Goal: Task Accomplishment & Management: Manage account settings

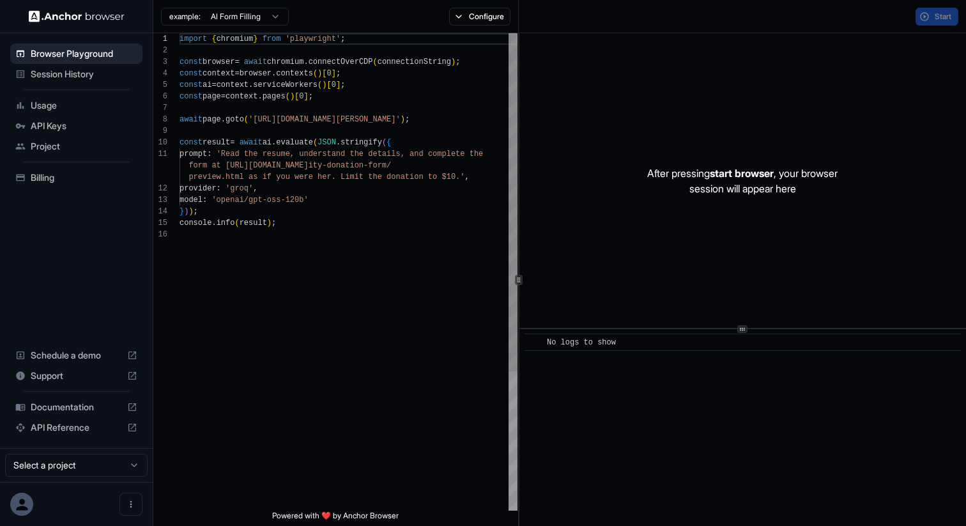
scroll to position [115, 0]
click at [106, 84] on ul "Browser Playground Session History Usage API Keys Project Billing" at bounding box center [76, 115] width 142 height 155
click at [107, 79] on span "Session History" at bounding box center [84, 74] width 107 height 13
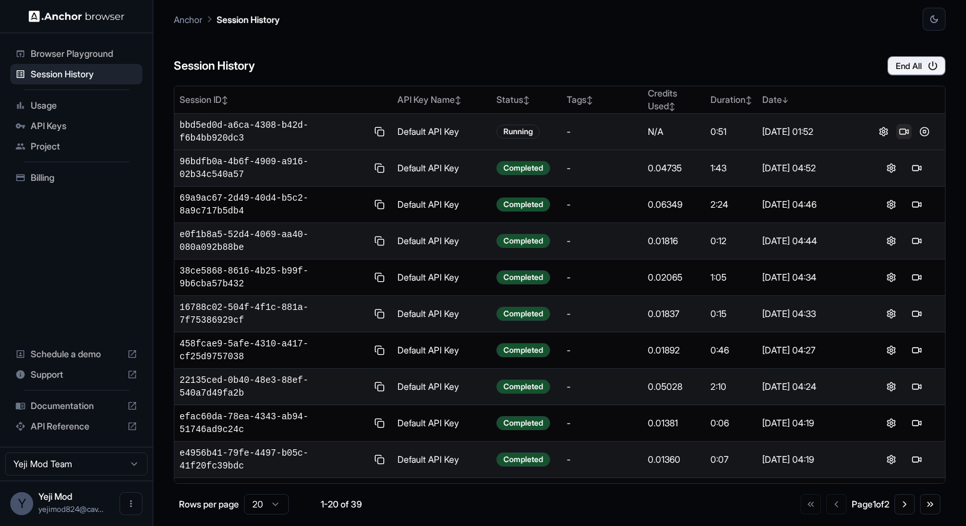
click at [904, 128] on button at bounding box center [903, 131] width 15 height 15
click at [923, 131] on button at bounding box center [924, 131] width 15 height 15
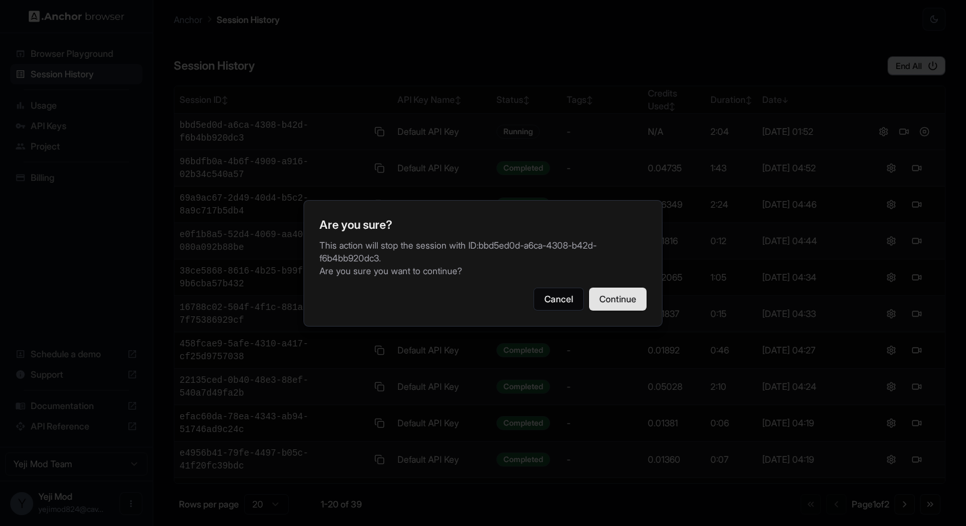
click at [631, 296] on button "Continue" at bounding box center [617, 298] width 57 height 23
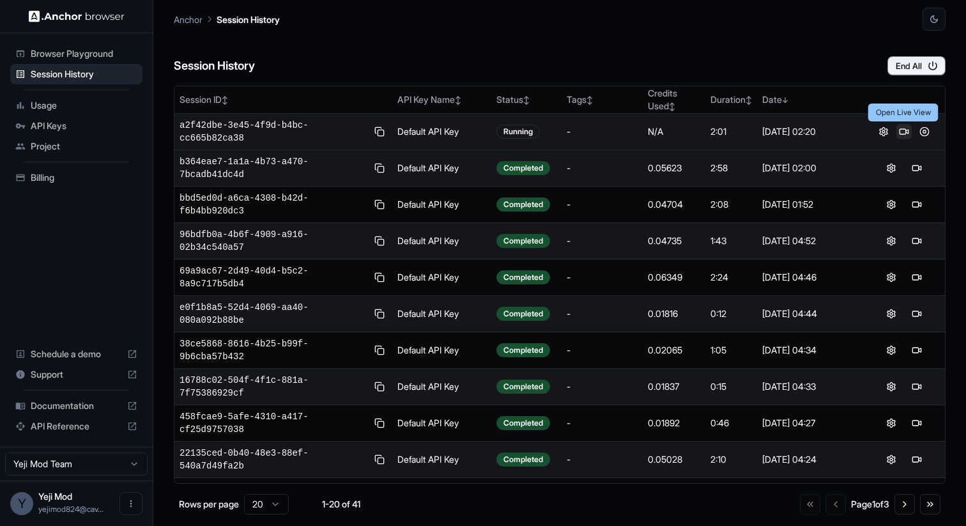
click at [906, 134] on button at bounding box center [903, 131] width 15 height 15
click at [915, 66] on button "End All" at bounding box center [916, 65] width 58 height 19
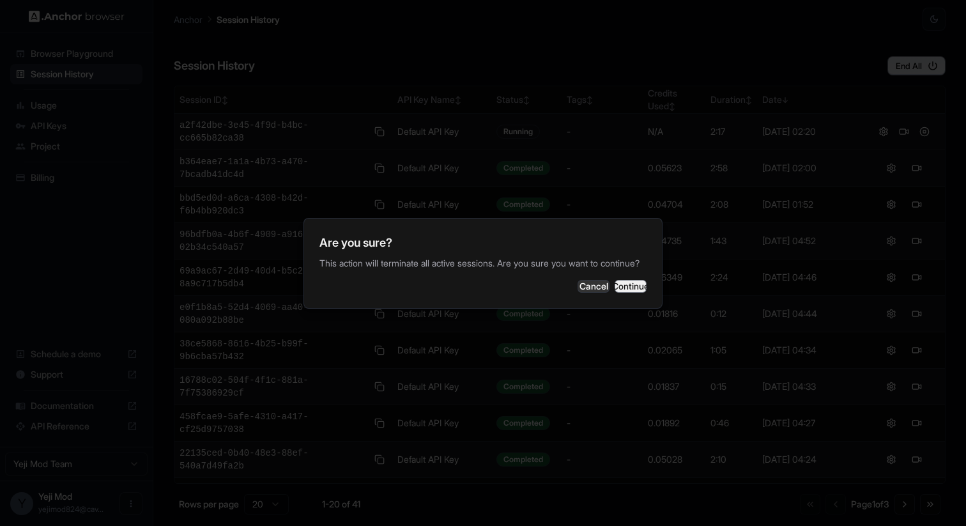
click at [617, 288] on button "Continue" at bounding box center [631, 286] width 32 height 13
